Goal: Find specific fact: Find specific fact

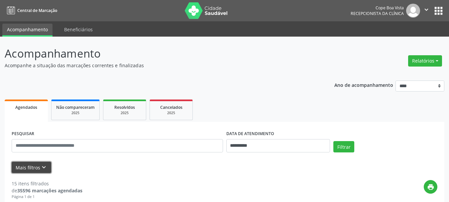
click at [41, 169] on icon "keyboard_arrow_down" at bounding box center [43, 166] width 7 height 7
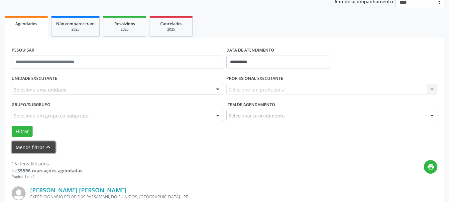
scroll to position [100, 0]
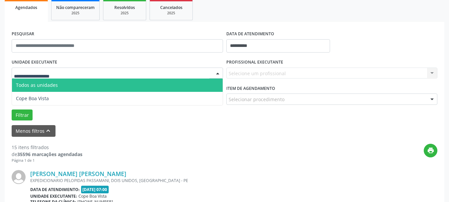
click at [93, 70] on div at bounding box center [117, 72] width 211 height 11
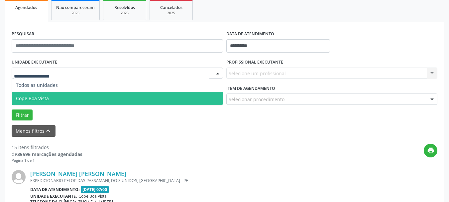
click at [53, 98] on span "Cope Boa Vista" at bounding box center [117, 98] width 211 height 13
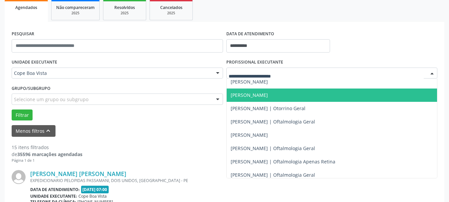
scroll to position [166, 0]
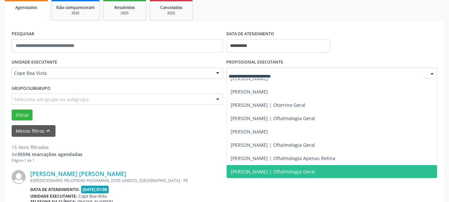
click at [242, 167] on span "[PERSON_NAME] | Oftalmologia Geral" at bounding box center [332, 171] width 211 height 13
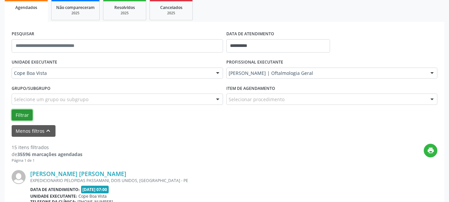
click at [18, 115] on button "Filtrar" at bounding box center [22, 114] width 21 height 11
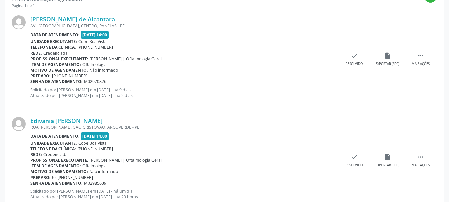
scroll to position [266, 0]
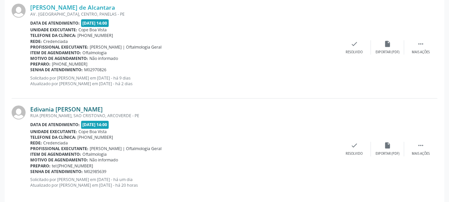
click at [67, 111] on link "Edivania [PERSON_NAME]" at bounding box center [66, 108] width 72 height 7
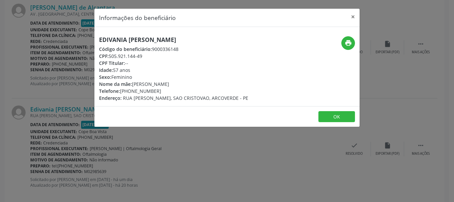
drag, startPoint x: 110, startPoint y: 57, endPoint x: 148, endPoint y: 57, distance: 38.2
click at [148, 57] on div "CPF: 505.921.144-49" at bounding box center [173, 55] width 149 height 7
copy div "505.921.144-49"
click at [73, 69] on div "Informações do beneficiário × Edivania [PERSON_NAME] Código do beneficiário: 90…" at bounding box center [227, 101] width 454 height 202
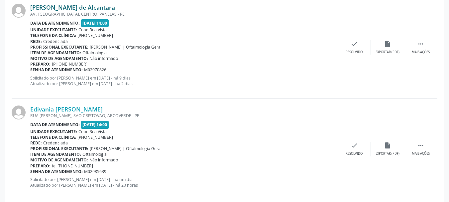
click at [86, 6] on link "[PERSON_NAME] de Alcantara" at bounding box center [72, 7] width 85 height 7
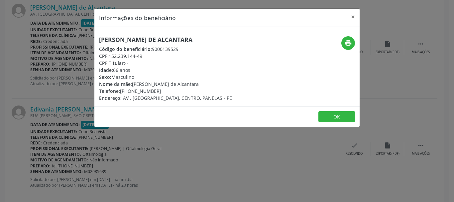
drag, startPoint x: 109, startPoint y: 57, endPoint x: 145, endPoint y: 54, distance: 36.0
click at [145, 54] on div "CPF: 152.239.144-49" at bounding box center [165, 55] width 133 height 7
copy div "152.239.144-49"
click at [335, 118] on button "OK" at bounding box center [336, 116] width 37 height 11
